Goal: Information Seeking & Learning: Learn about a topic

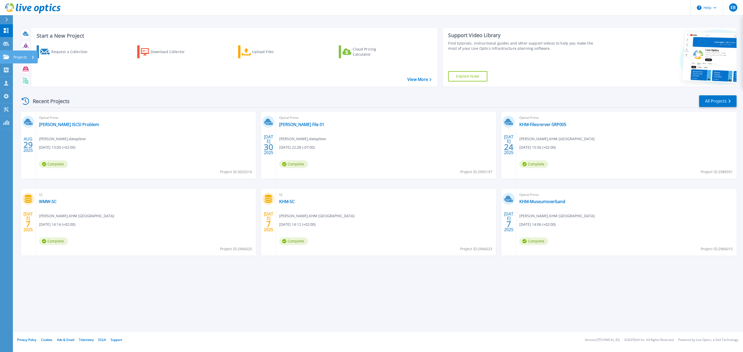
click at [13, 56] on div "Projects" at bounding box center [25, 57] width 25 height 13
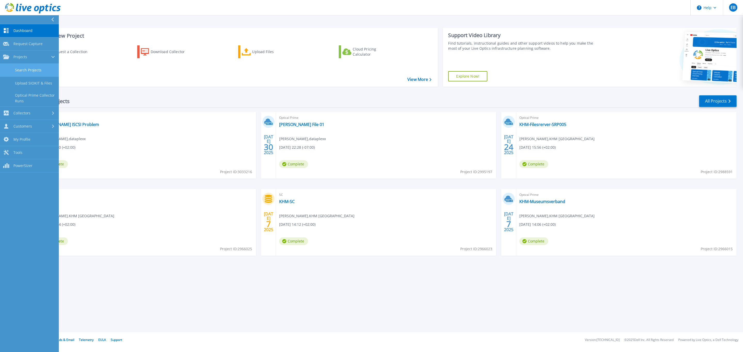
click at [27, 70] on link "Search Projects" at bounding box center [29, 70] width 59 height 13
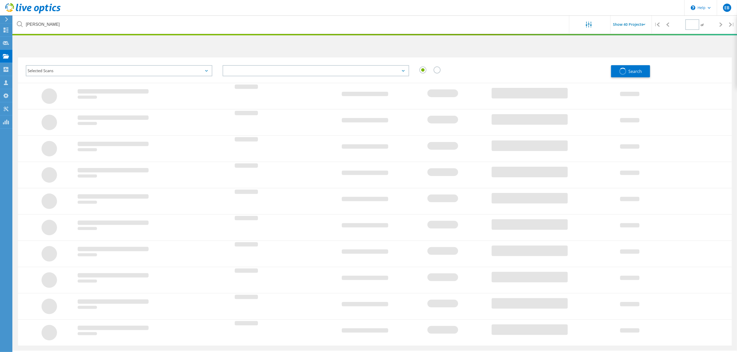
type input "1"
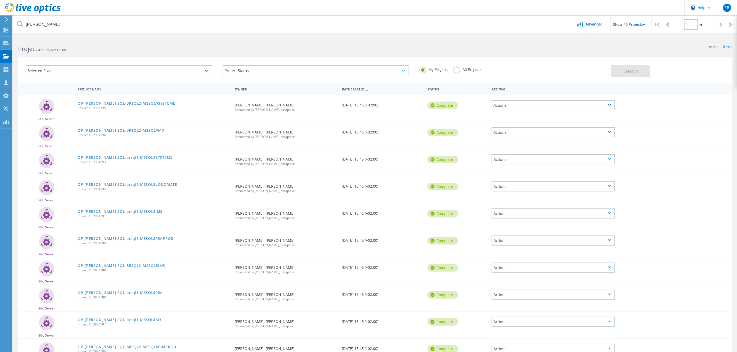
click at [101, 68] on div "Selected Scans" at bounding box center [119, 70] width 187 height 11
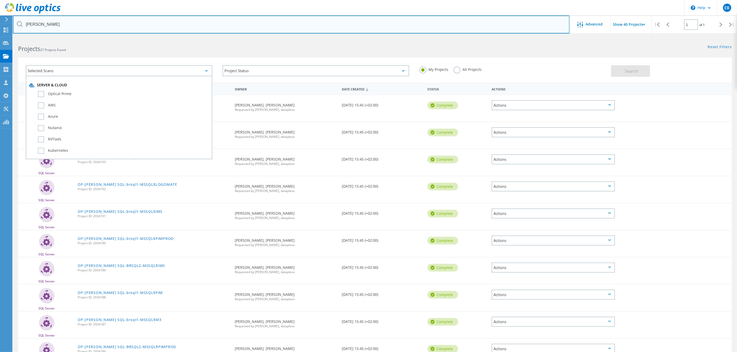
click at [67, 28] on input "birner" at bounding box center [291, 24] width 557 height 18
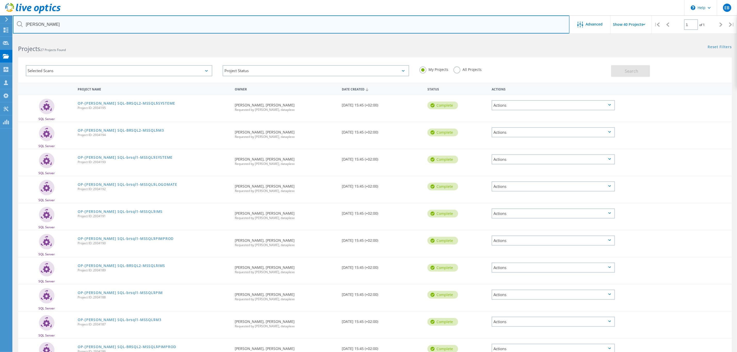
click at [67, 28] on input "birner" at bounding box center [291, 24] width 557 height 18
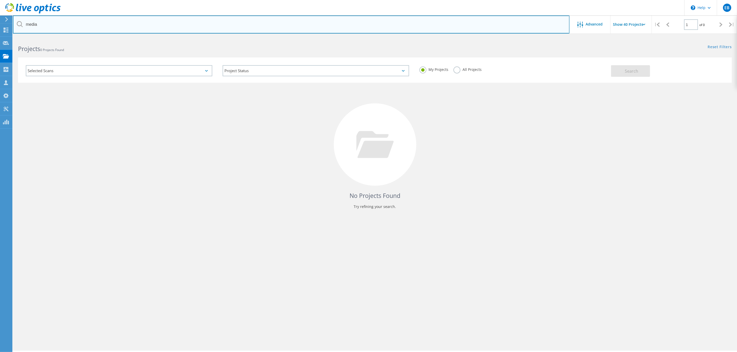
click at [42, 23] on input "media" at bounding box center [291, 24] width 557 height 18
type input "med"
click at [45, 25] on input "med" at bounding box center [291, 24] width 557 height 18
drag, startPoint x: 45, startPoint y: 25, endPoint x: 13, endPoint y: 31, distance: 32.3
click at [13, 31] on input "med" at bounding box center [291, 24] width 557 height 18
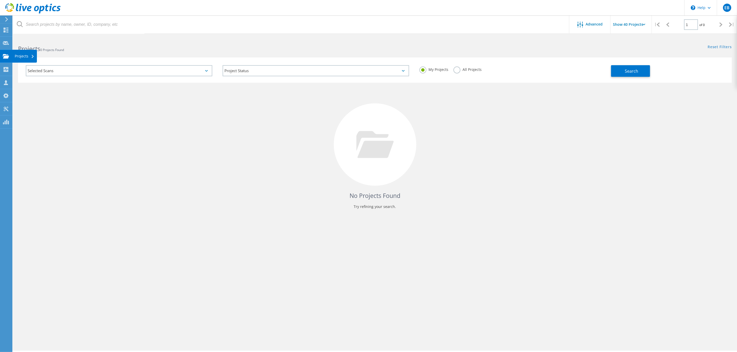
click at [7, 56] on icon at bounding box center [6, 56] width 6 height 5
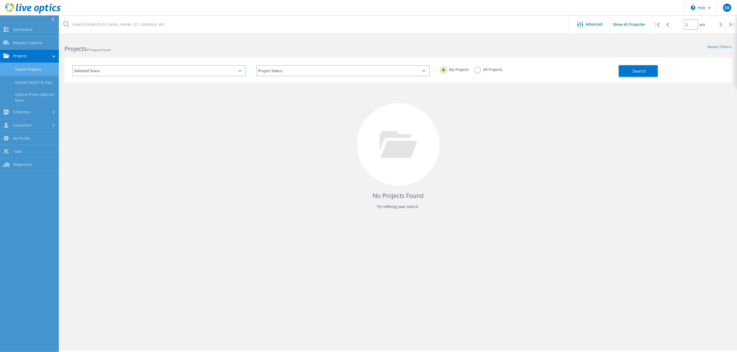
click at [33, 69] on link "Search Projects" at bounding box center [29, 69] width 59 height 13
click at [34, 68] on link "Search Projects" at bounding box center [29, 69] width 59 height 13
click at [29, 29] on link "Dashboard" at bounding box center [29, 29] width 59 height 13
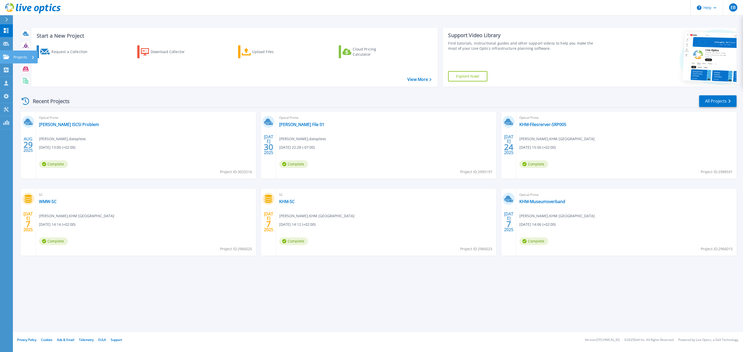
click at [13, 56] on div "Projects" at bounding box center [25, 57] width 25 height 13
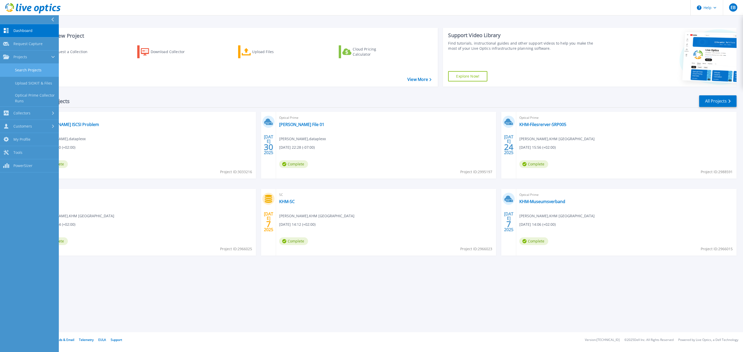
click at [19, 68] on link "Search Projects" at bounding box center [29, 70] width 59 height 13
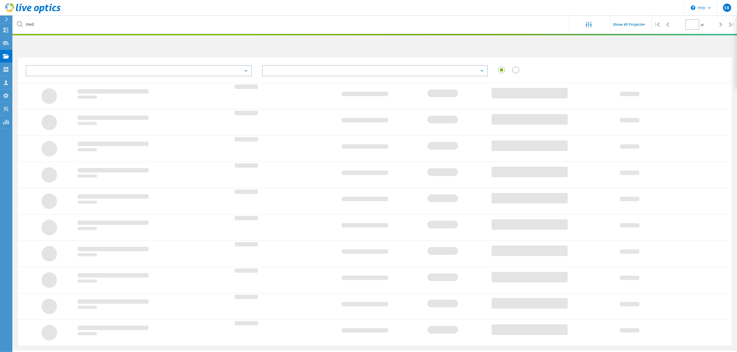
type input "1"
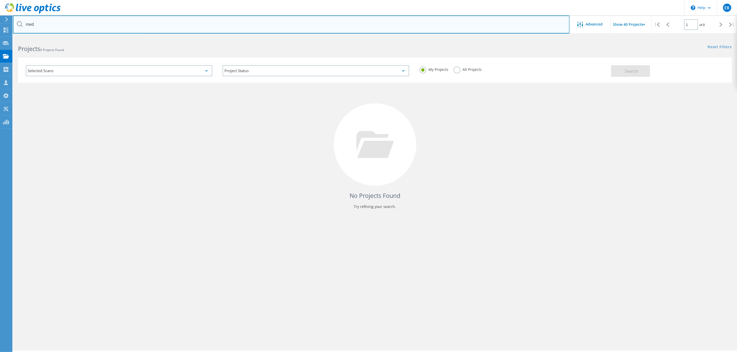
drag, startPoint x: 48, startPoint y: 23, endPoint x: 26, endPoint y: 27, distance: 22.4
click at [26, 27] on input "med" at bounding box center [291, 24] width 557 height 18
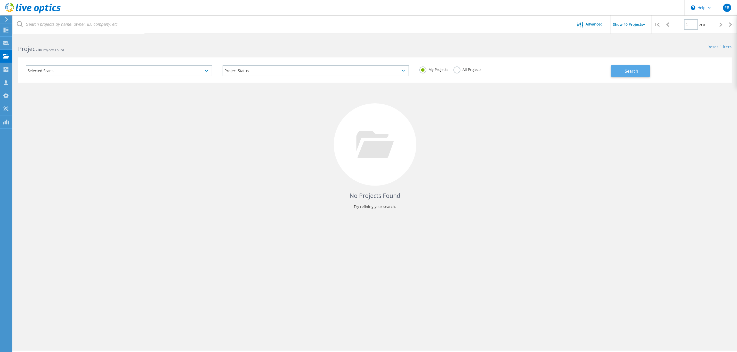
click at [646, 72] on button "Search" at bounding box center [630, 71] width 39 height 12
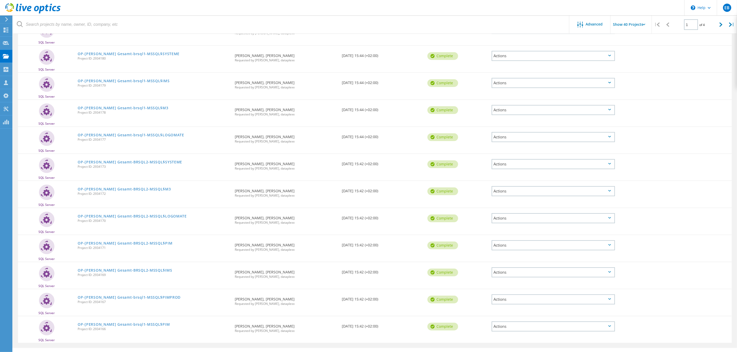
scroll to position [834, 0]
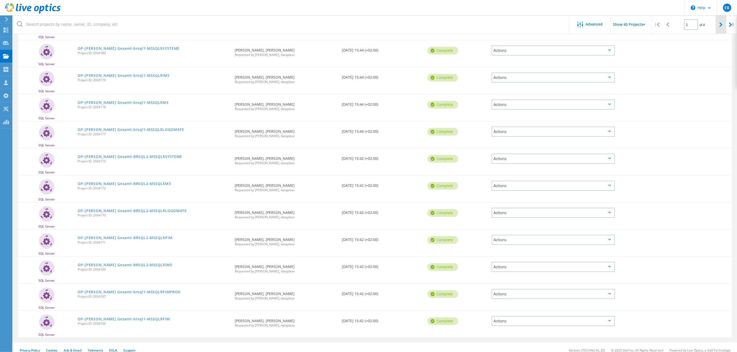
click at [721, 24] on icon at bounding box center [721, 24] width 3 height 4
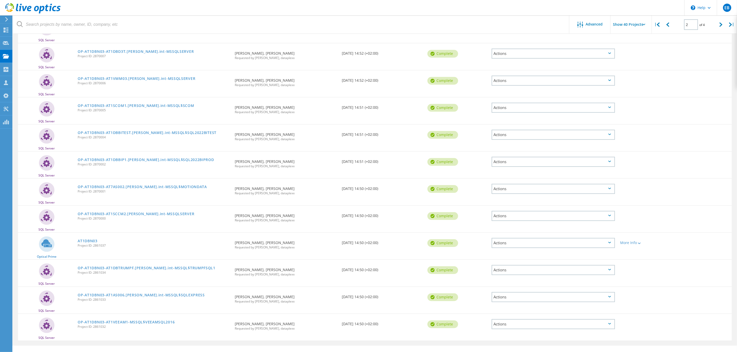
scroll to position [837, 0]
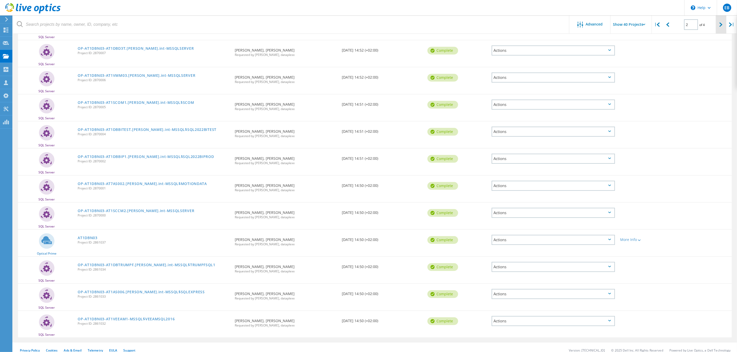
click at [722, 25] on icon at bounding box center [721, 24] width 3 height 4
type input "3"
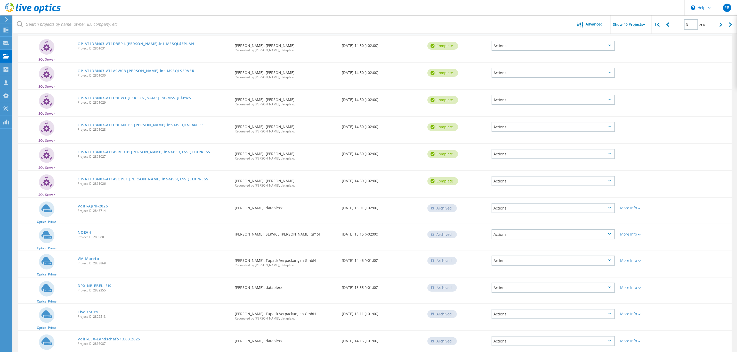
scroll to position [0, 0]
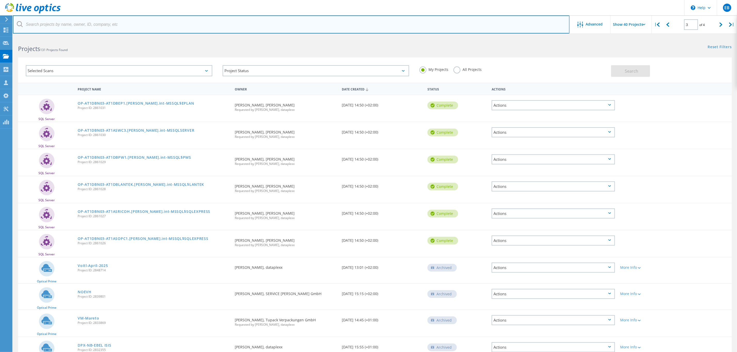
click at [41, 20] on input "text" at bounding box center [291, 24] width 557 height 18
type input "forster"
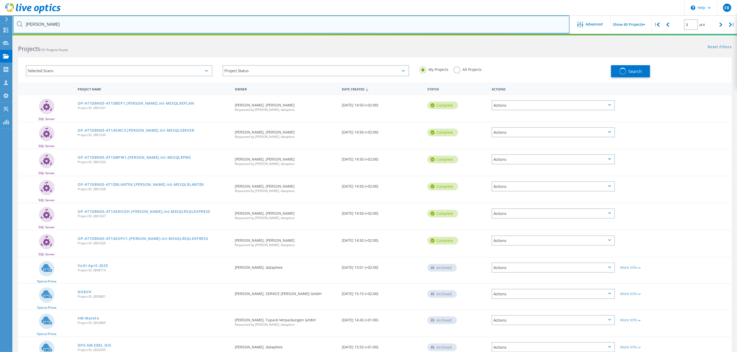
type input "1"
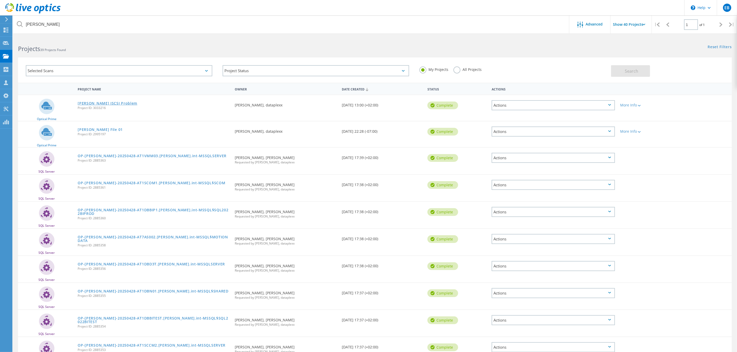
click at [100, 104] on link "[PERSON_NAME] ISCSI Problem" at bounding box center [108, 104] width 60 height 4
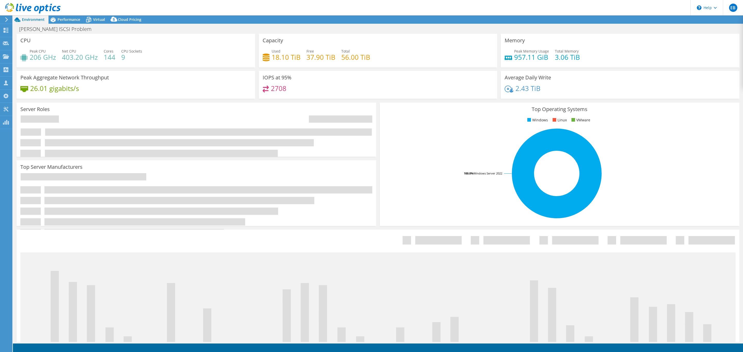
select select "USD"
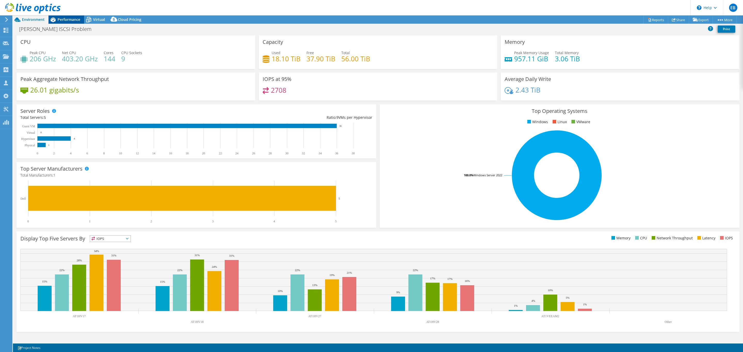
click at [62, 20] on span "Performance" at bounding box center [69, 19] width 23 height 5
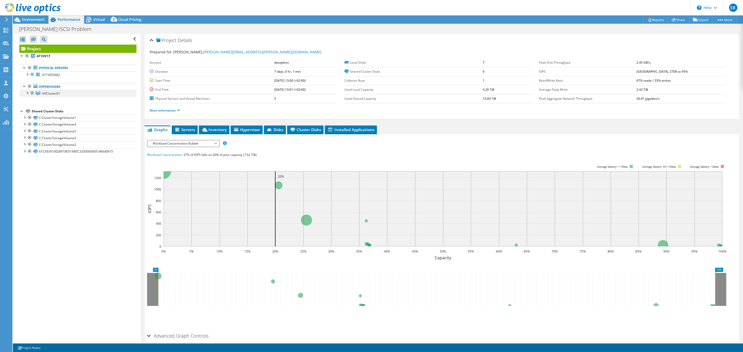
click at [27, 93] on div at bounding box center [27, 92] width 5 height 5
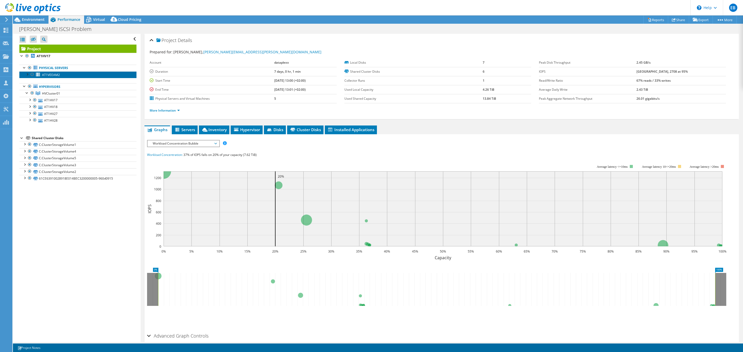
click at [56, 75] on span "AT1VEEAM2" at bounding box center [51, 75] width 18 height 4
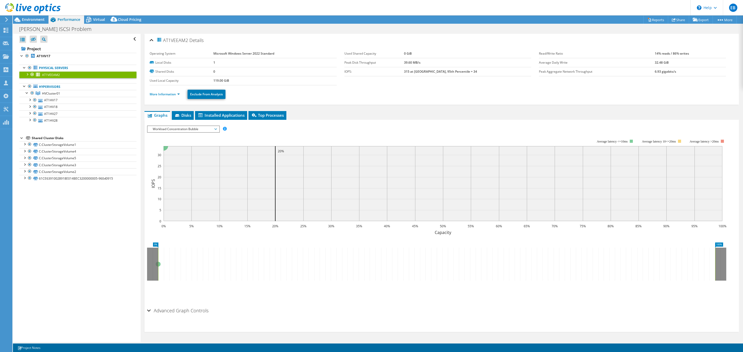
click at [217, 128] on span "Workload Concentration Bubble" at bounding box center [183, 129] width 71 height 6
click at [171, 192] on li "All" at bounding box center [183, 191] width 71 height 6
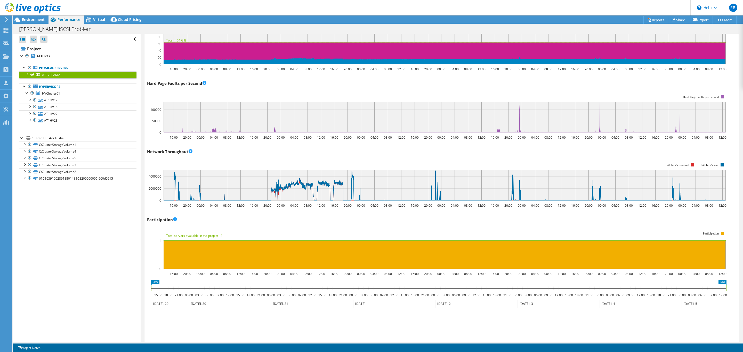
scroll to position [452, 0]
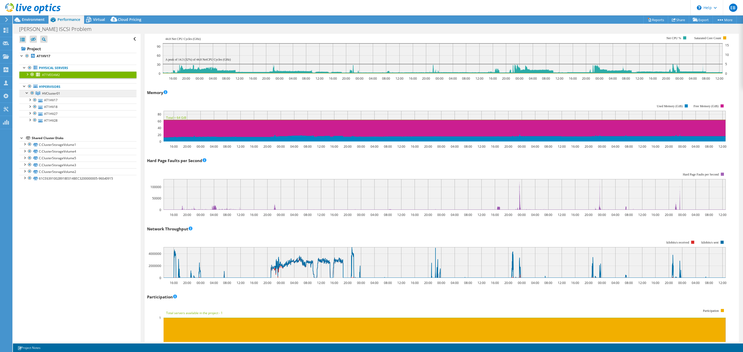
click at [54, 92] on span "HVCluster01" at bounding box center [51, 93] width 18 height 4
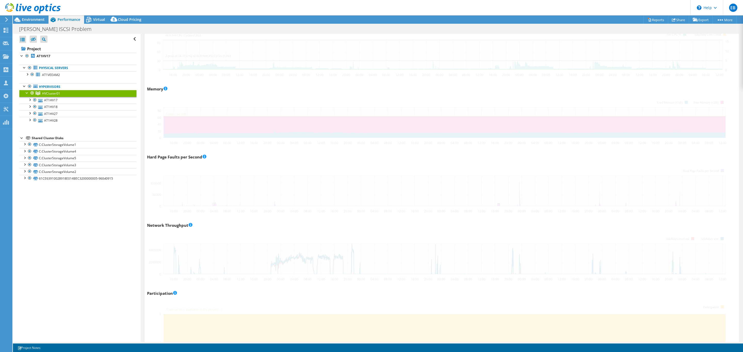
scroll to position [449, 0]
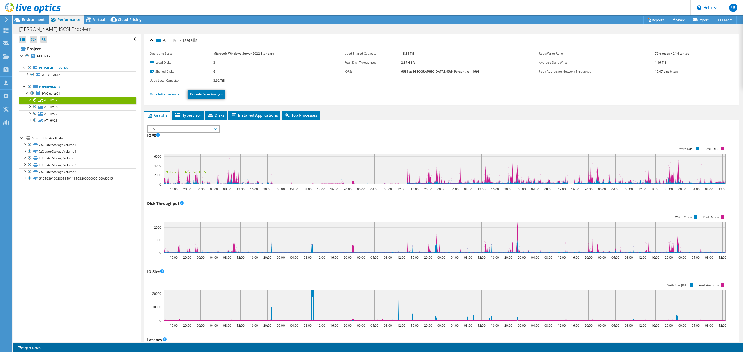
select select "USD"
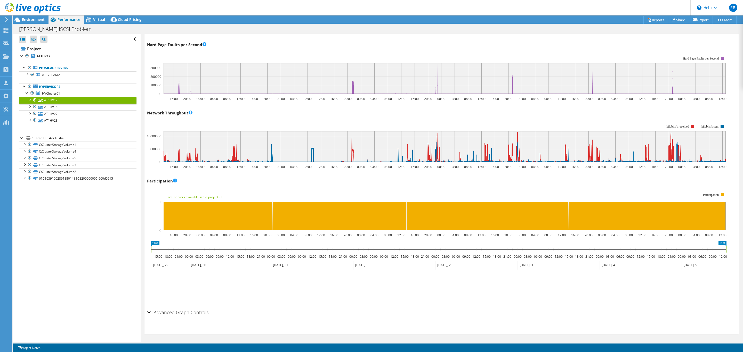
scroll to position [19, 0]
click at [53, 108] on link "AT1HV18" at bounding box center [77, 107] width 117 height 7
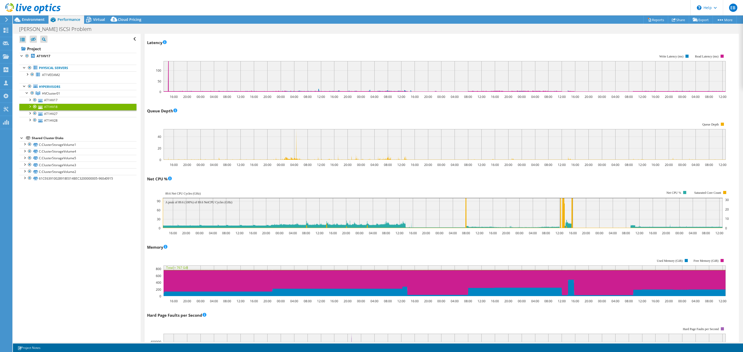
scroll to position [181, 0]
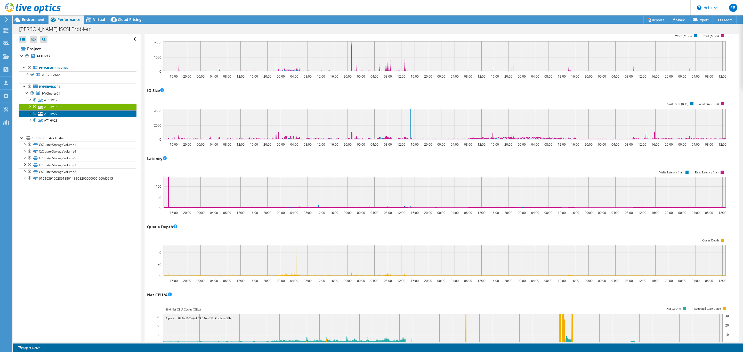
click at [57, 116] on link "AT1HV27" at bounding box center [77, 113] width 117 height 7
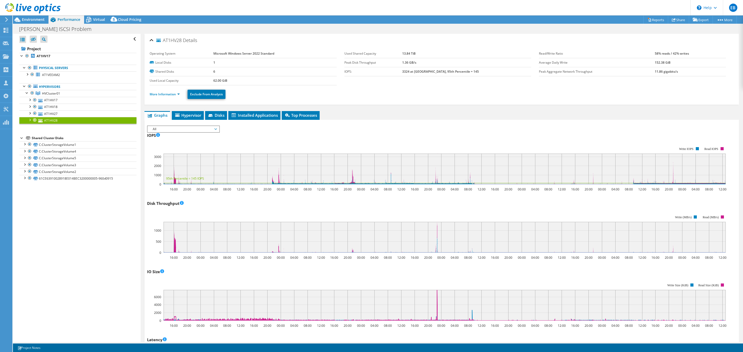
select select "USD"
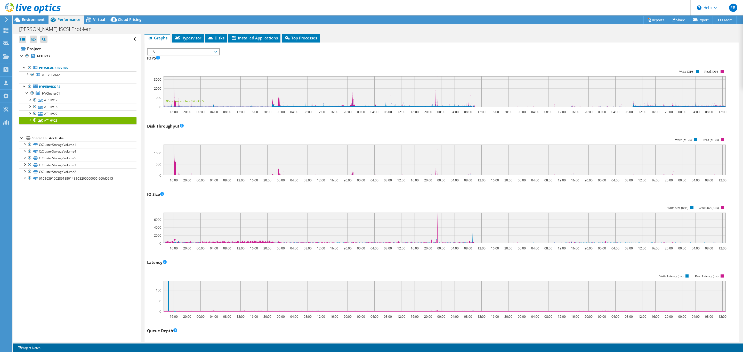
scroll to position [39, 0]
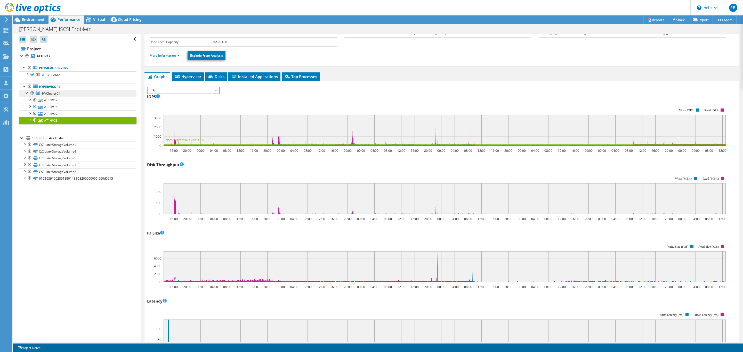
click at [56, 92] on span "HVCluster01" at bounding box center [51, 93] width 18 height 4
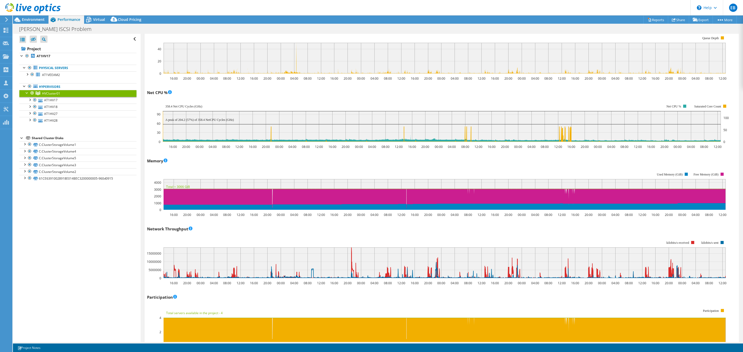
scroll to position [458, 0]
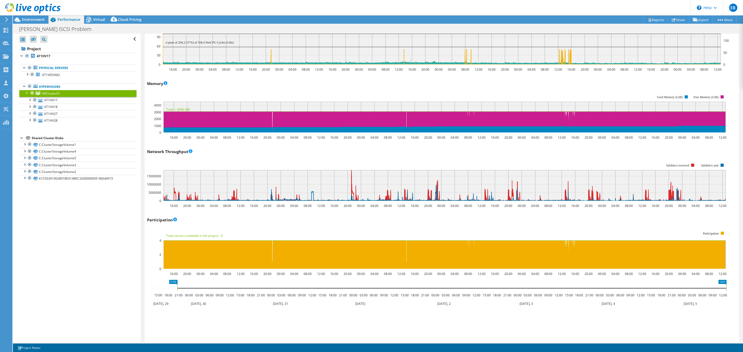
drag, startPoint x: 151, startPoint y: 287, endPoint x: 177, endPoint y: 286, distance: 26.1
click at [177, 286] on rect at bounding box center [177, 288] width 2 height 6
